Goal: Information Seeking & Learning: Learn about a topic

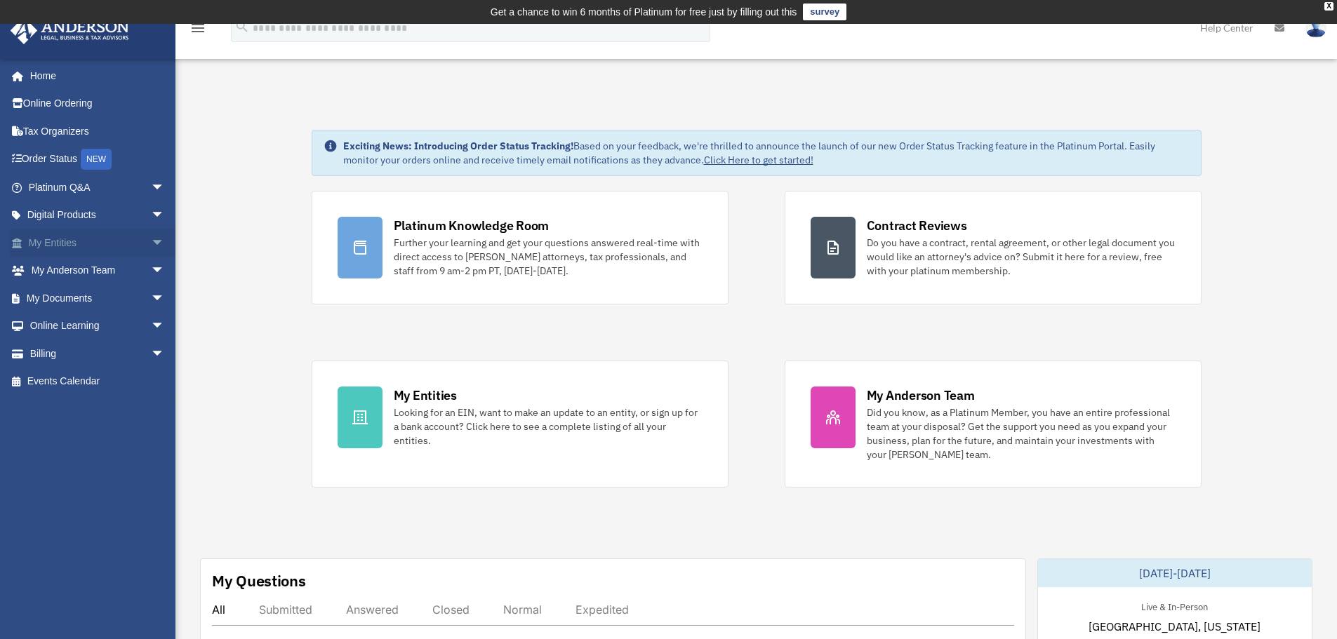
click at [156, 246] on span "arrow_drop_down" at bounding box center [165, 243] width 28 height 29
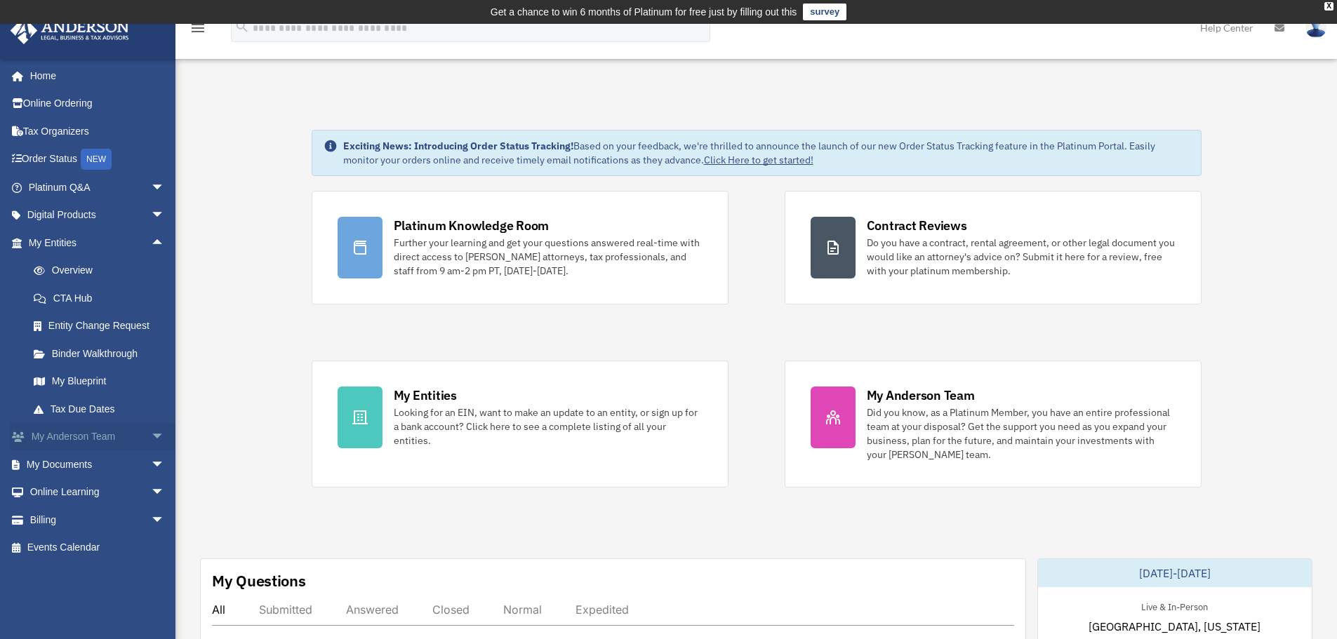
click at [151, 434] on span "arrow_drop_down" at bounding box center [165, 437] width 28 height 29
click at [121, 270] on link "Overview" at bounding box center [103, 271] width 166 height 28
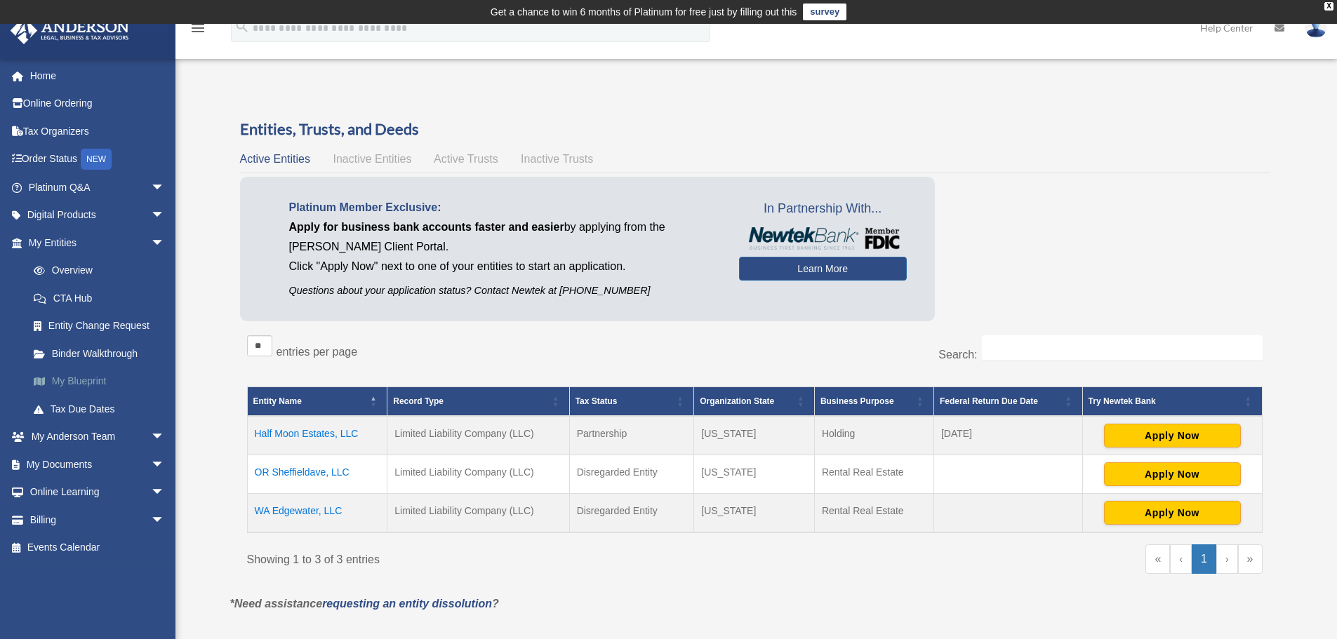
click at [81, 382] on link "My Blueprint" at bounding box center [103, 382] width 166 height 28
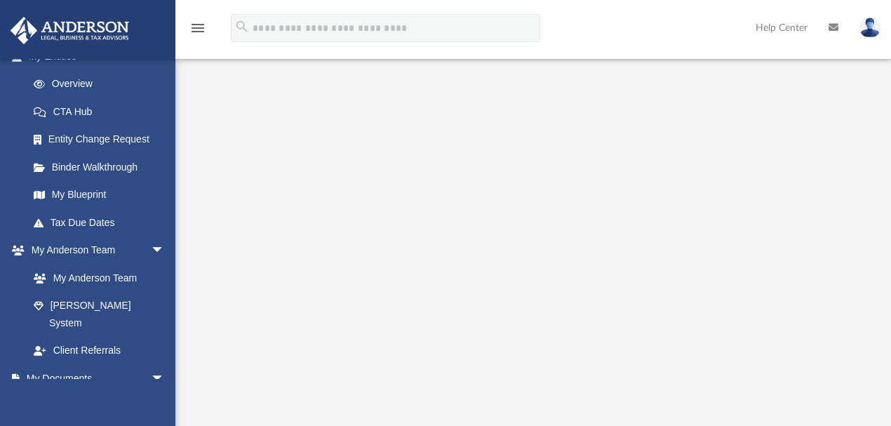
scroll to position [140, 0]
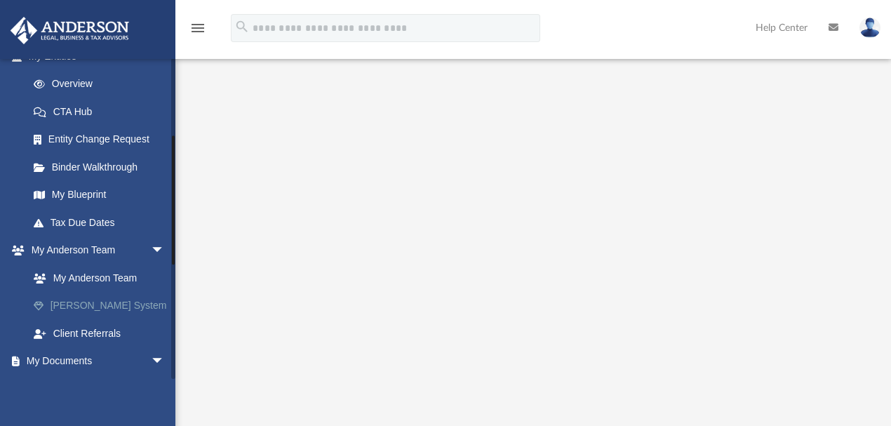
click at [82, 300] on link "[PERSON_NAME] System" at bounding box center [103, 306] width 166 height 28
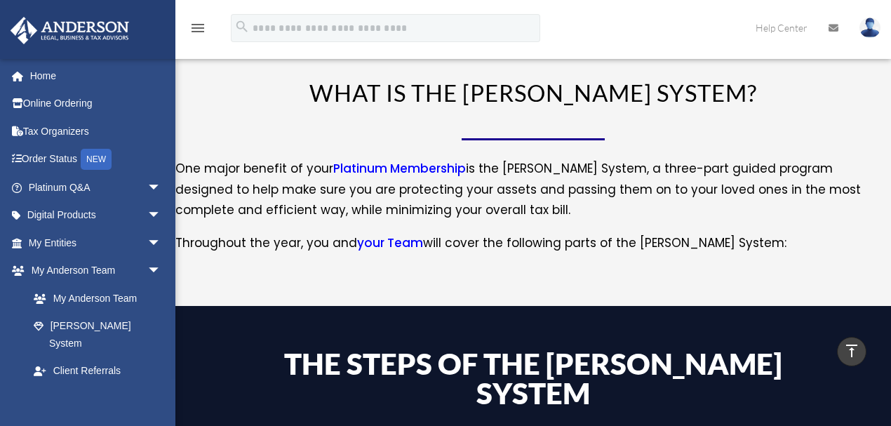
scroll to position [201, 0]
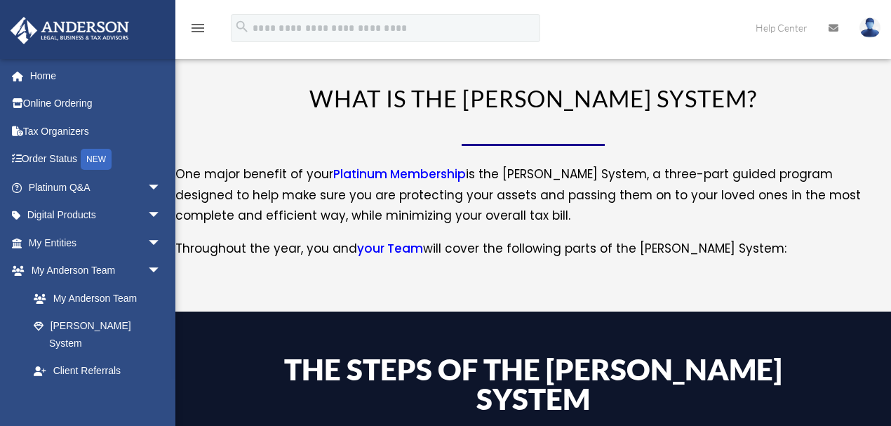
click at [376, 250] on link "your Team" at bounding box center [390, 252] width 66 height 24
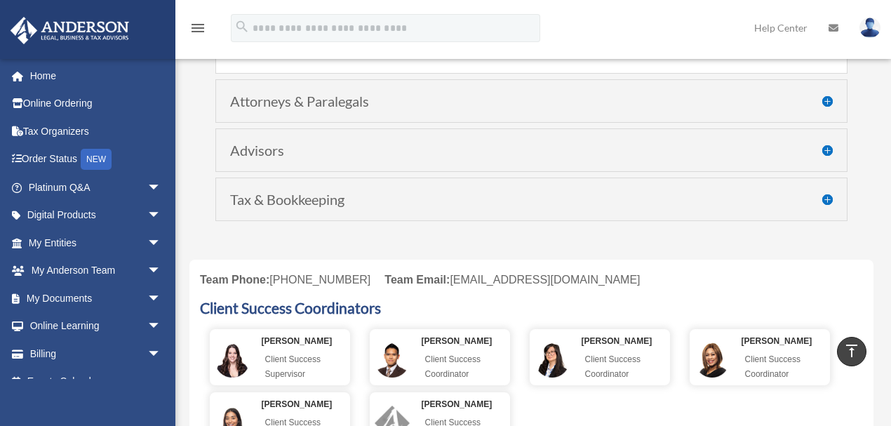
scroll to position [374, 0]
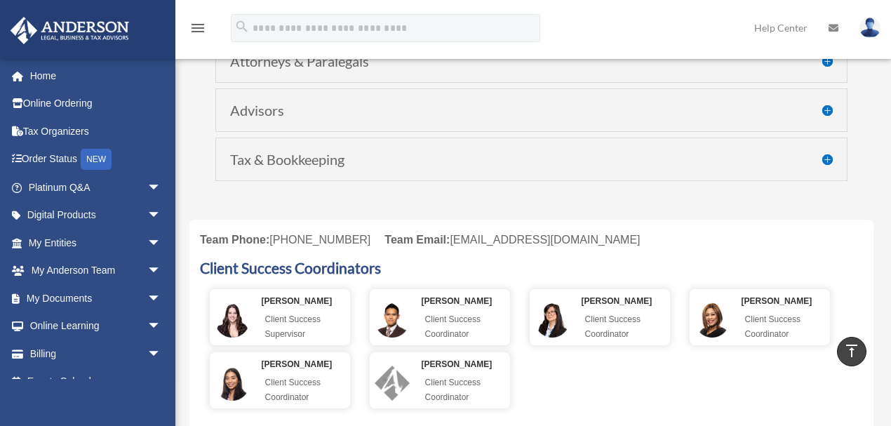
click at [826, 152] on h4 "Tax & Bookkeeping" at bounding box center [531, 159] width 603 height 14
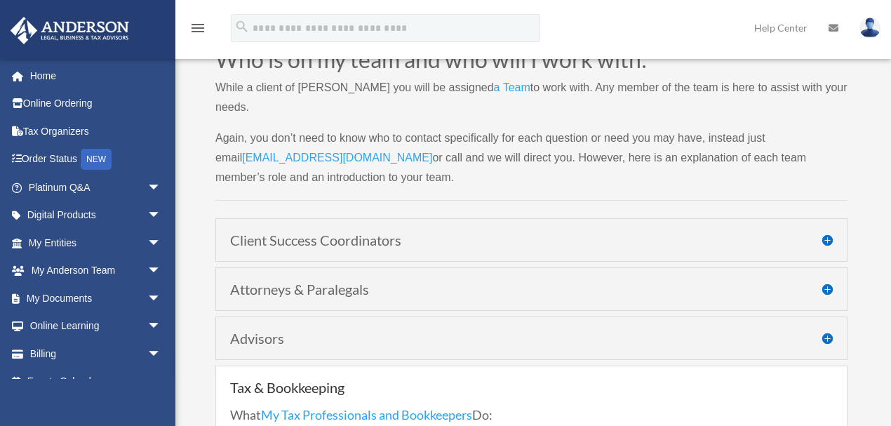
scroll to position [0, 0]
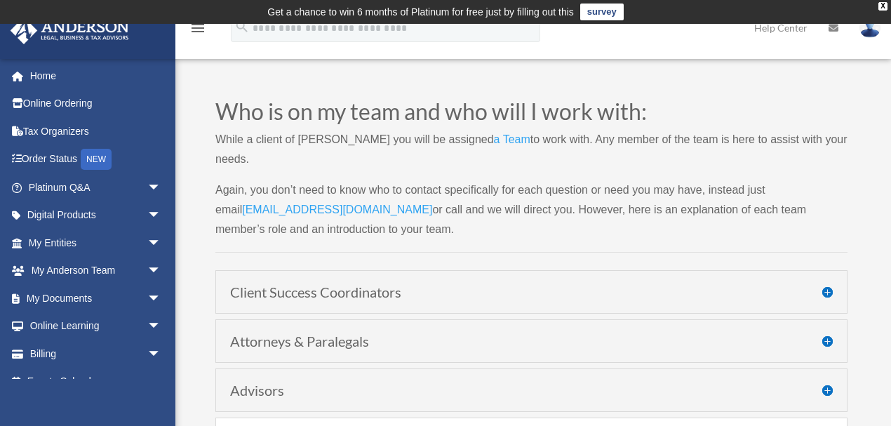
click at [564, 285] on h4 "Client Success Coordinators" at bounding box center [531, 292] width 603 height 14
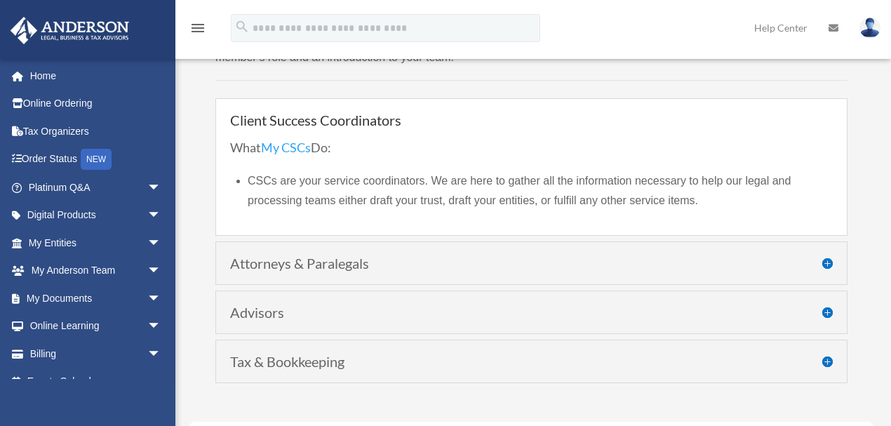
scroll to position [187, 0]
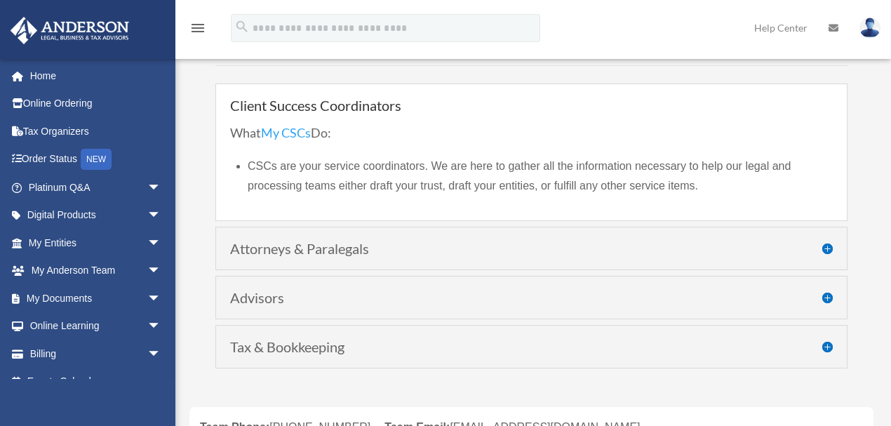
click at [571, 241] on h4 "Attorneys & Paralegals" at bounding box center [531, 248] width 603 height 14
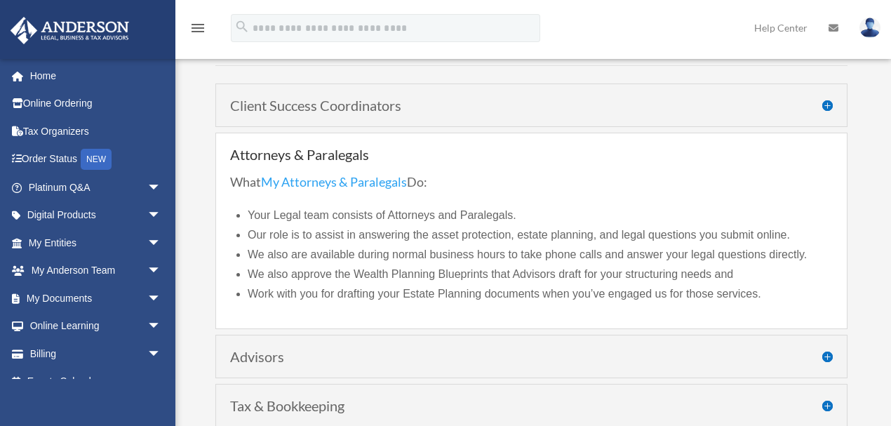
click at [568, 335] on div "Advisors What My Advisors Do: We work with you initially to understand your spe…" at bounding box center [531, 357] width 632 height 44
click at [825, 349] on h4 "Advisors" at bounding box center [531, 356] width 603 height 14
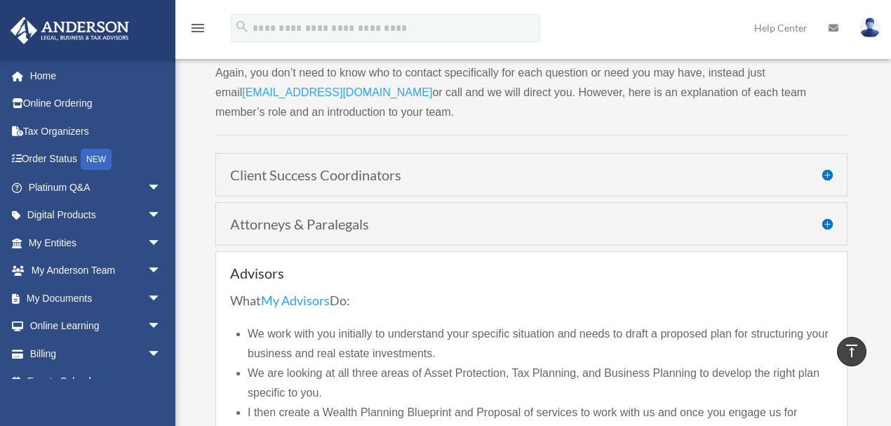
scroll to position [0, 0]
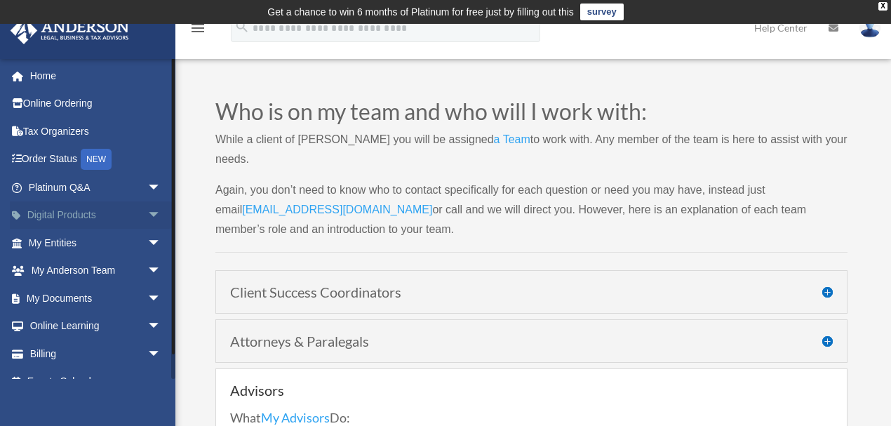
click at [147, 211] on span "arrow_drop_down" at bounding box center [161, 215] width 28 height 29
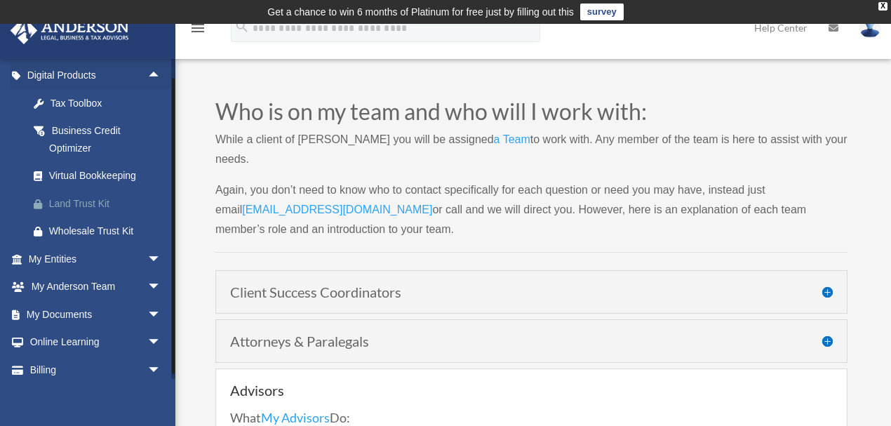
scroll to position [140, 0]
click at [129, 184] on link "Virtual Bookkeeping" at bounding box center [101, 175] width 163 height 28
click at [93, 100] on div "Tax Toolbox" at bounding box center [107, 103] width 116 height 18
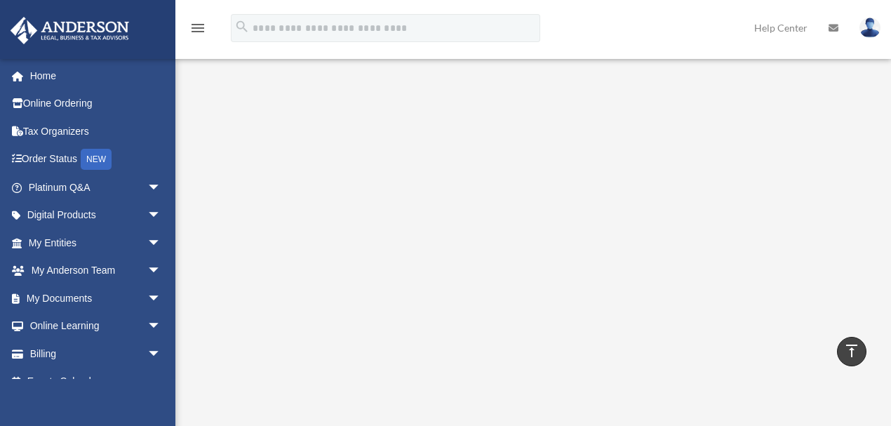
scroll to position [187, 0]
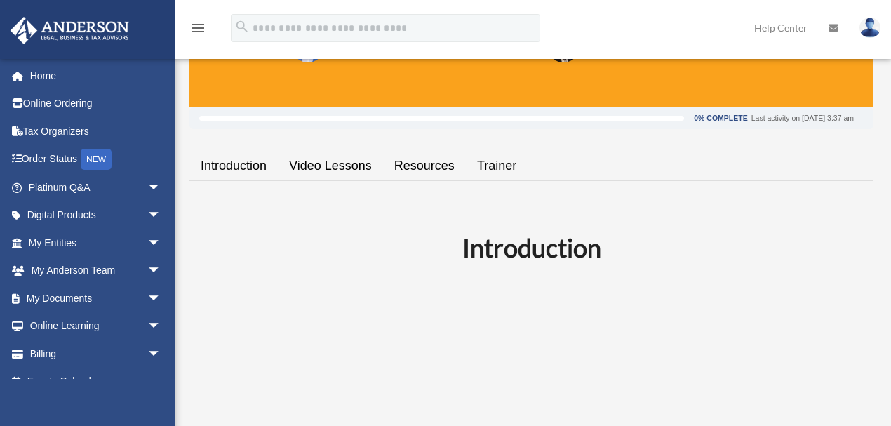
click at [420, 165] on link "Resources" at bounding box center [424, 166] width 83 height 40
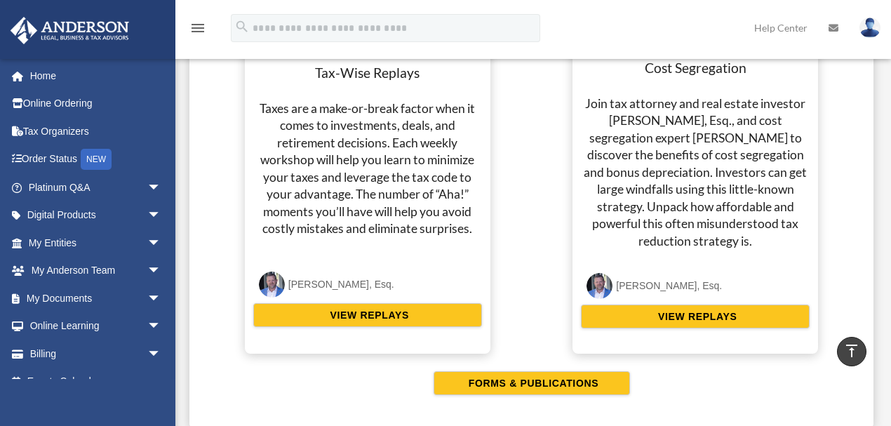
scroll to position [2777, 0]
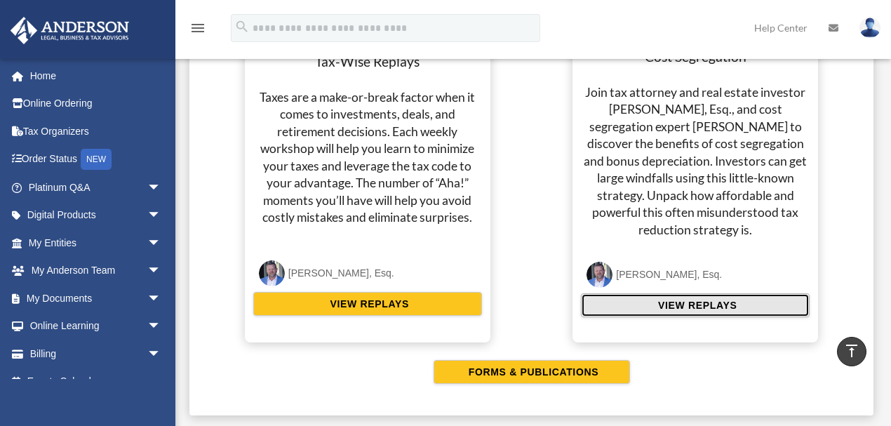
click at [728, 302] on span "VIEW REPLAYS" at bounding box center [695, 305] width 83 height 14
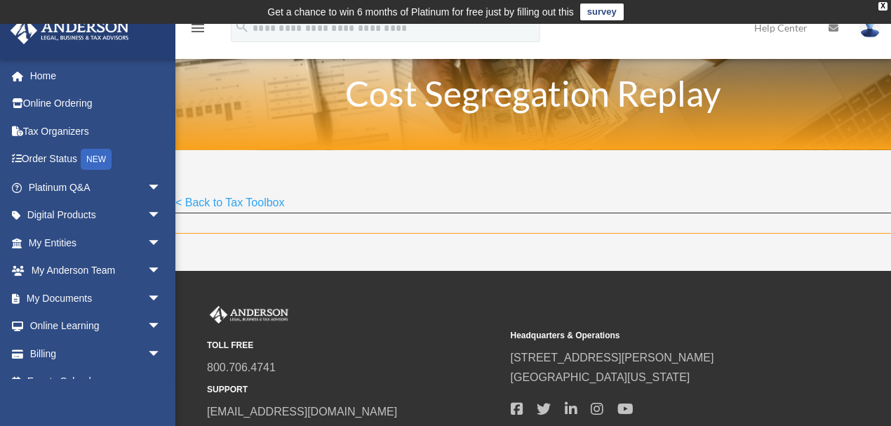
click at [202, 202] on link "< Back to Tax Toolbox" at bounding box center [229, 205] width 109 height 19
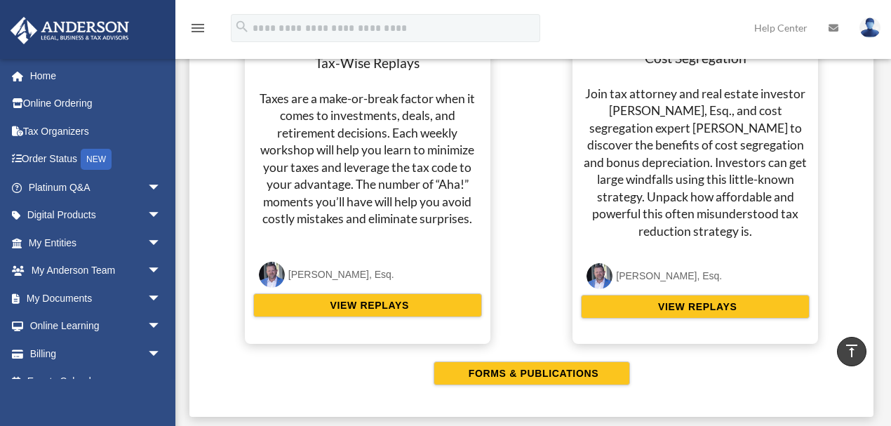
scroll to position [2784, 0]
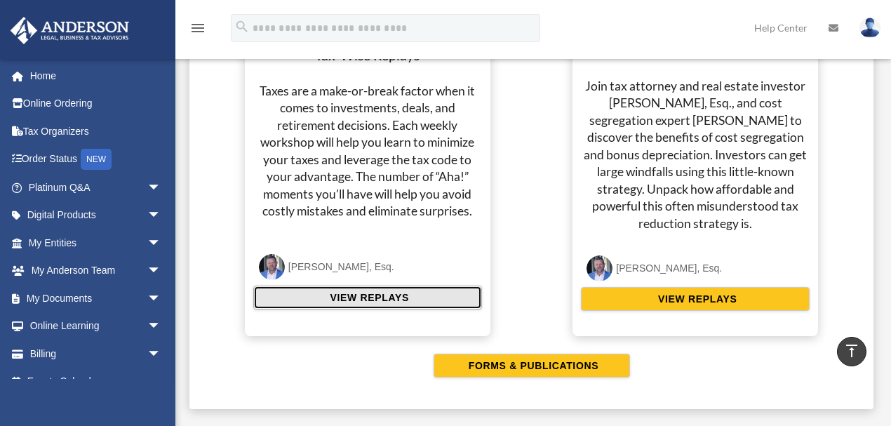
click at [396, 295] on span "VIEW REPLAYS" at bounding box center [367, 297] width 83 height 14
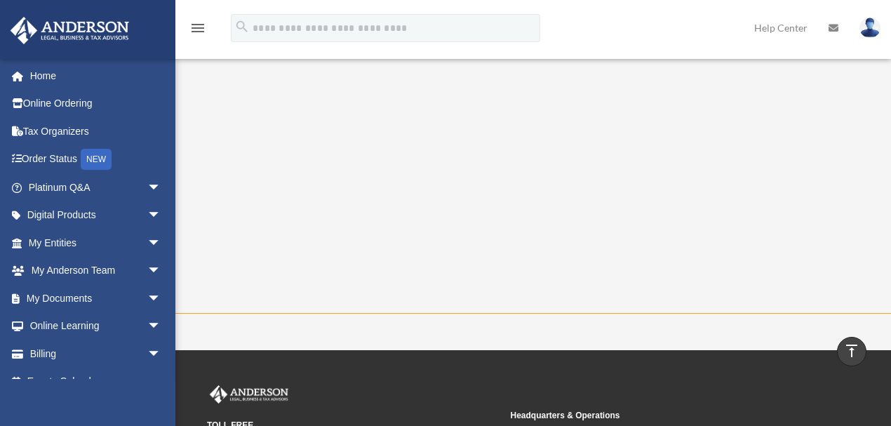
scroll to position [135, 0]
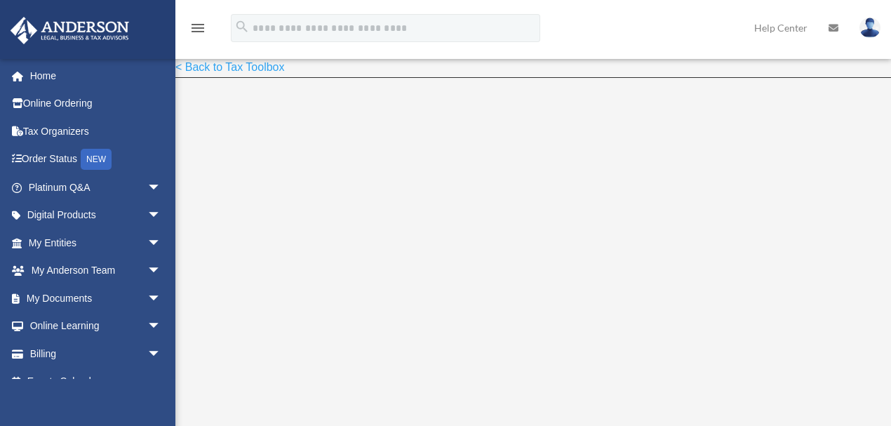
click at [512, 85] on div "< Back to Tax Toolbox" at bounding box center [533, 279] width 716 height 443
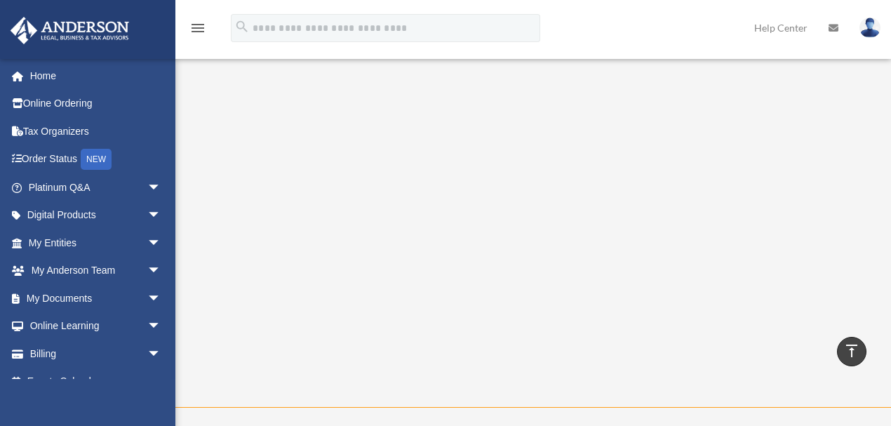
click at [654, 47] on div "menu search Site Menu add cvallin03@gmail.com My Profile Reset Password Logout …" at bounding box center [446, 35] width 870 height 48
